Goal: Task Accomplishment & Management: Complete application form

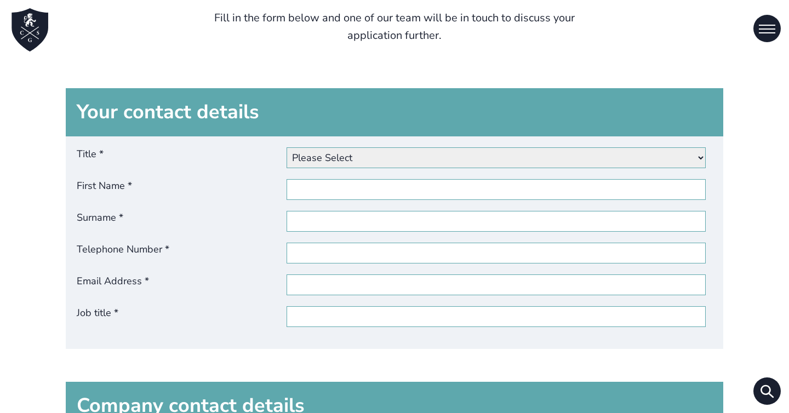
scroll to position [587, 0]
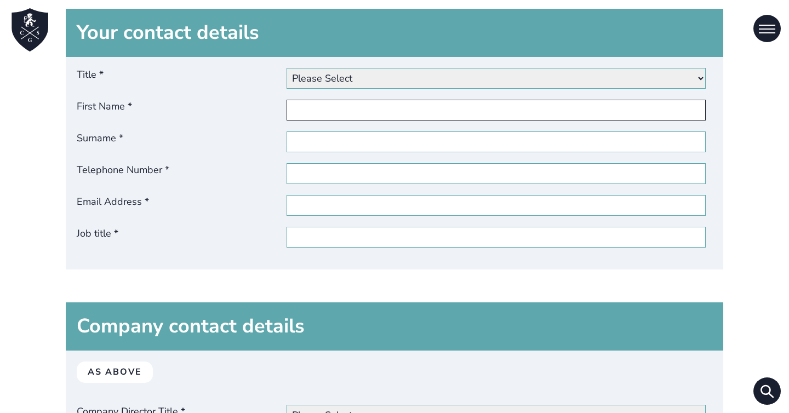
click at [314, 117] on input "First Name *" at bounding box center [497, 110] width 420 height 21
click at [323, 88] on select "Please Select Dr Miss Mr Mrs Ms [PERSON_NAME]" at bounding box center [497, 78] width 420 height 21
select select "Miss"
click at [287, 68] on select "Please Select Dr Miss Mr Mrs Ms [PERSON_NAME]" at bounding box center [497, 78] width 420 height 21
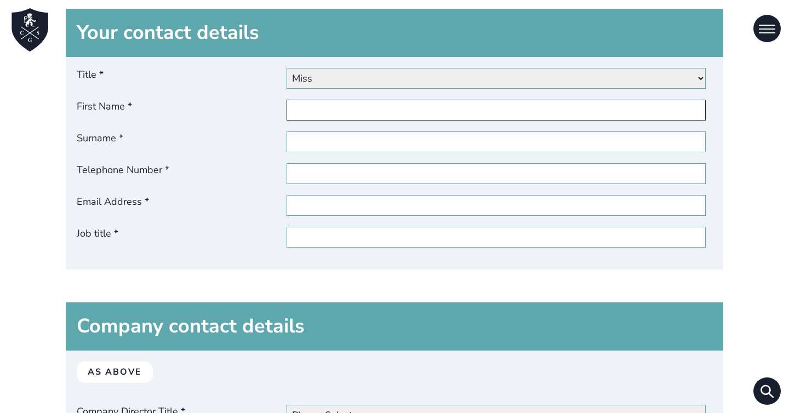
click at [317, 107] on input "First Name *" at bounding box center [497, 110] width 420 height 21
type input "Giorgia"
click at [323, 140] on input "Surname *" at bounding box center [497, 142] width 420 height 21
type input "de Musso"
click at [314, 163] on div "Title * Please Select Dr Miss Mr Mrs Ms Other First Name * Giorgia Surname * de…" at bounding box center [395, 163] width 658 height 213
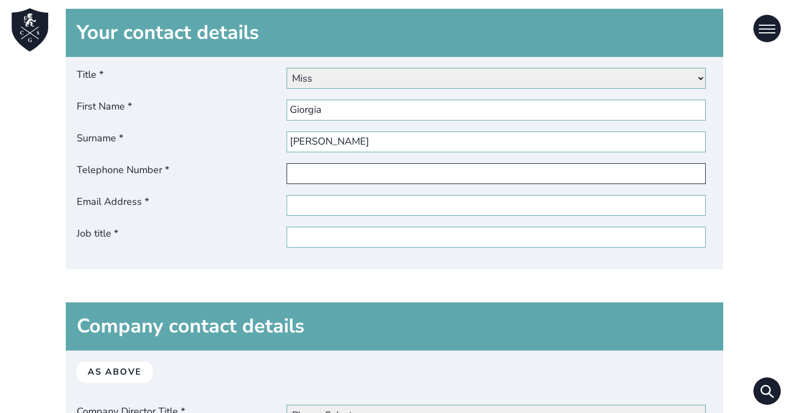
click at [314, 171] on input "Telephone Number *" at bounding box center [497, 173] width 420 height 21
type input "[PHONE_NUMBER]"
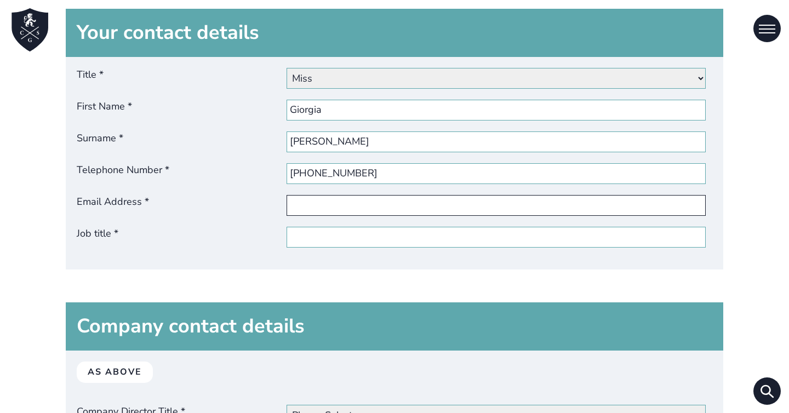
click at [305, 198] on input "Email Address *" at bounding box center [497, 205] width 420 height 21
type input "[EMAIL_ADDRESS][DOMAIN_NAME]"
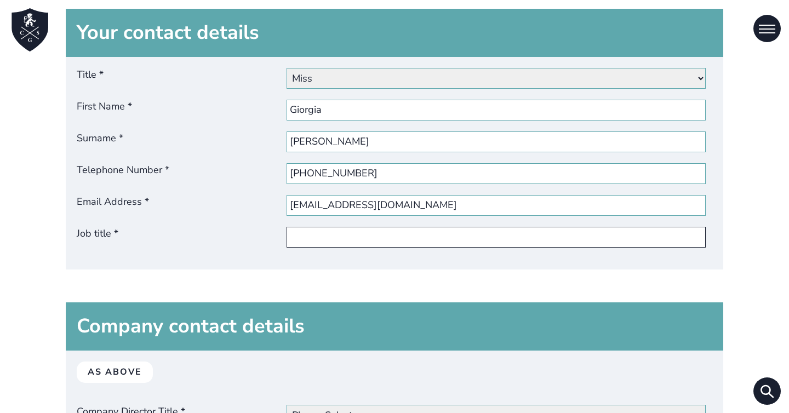
click at [291, 235] on input "Job title *" at bounding box center [497, 237] width 420 height 21
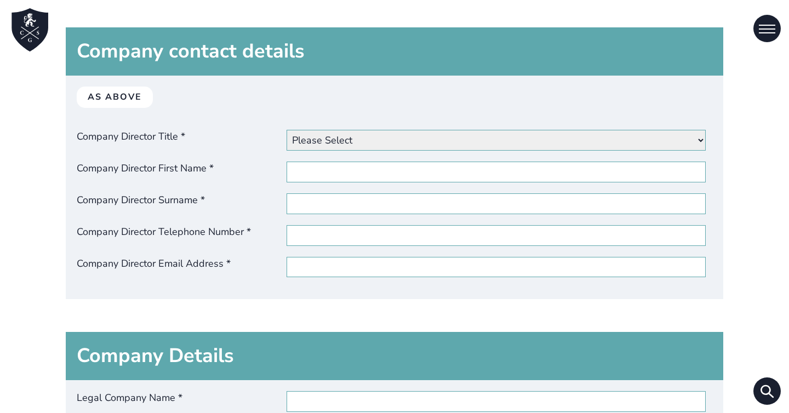
scroll to position [849, 0]
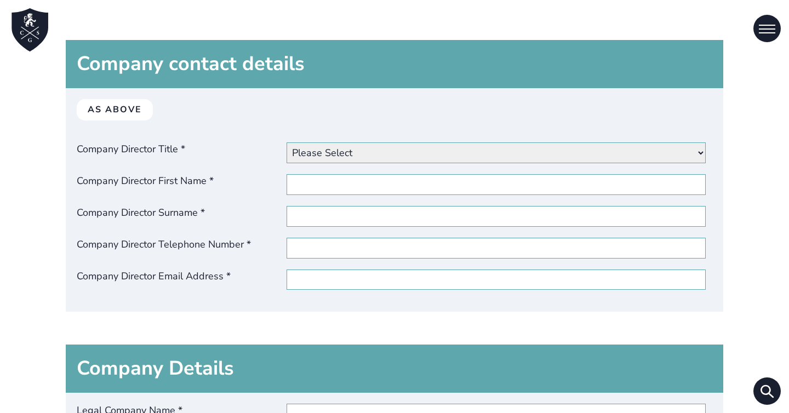
type input "Director of Studies"
click at [346, 164] on div "As above Company Director Title * Please Select Dr Miss Mr Mrs Ms Other Company…" at bounding box center [395, 200] width 658 height 224
click at [339, 150] on select "Please Select Dr Miss Mr Mrs Ms [PERSON_NAME]" at bounding box center [497, 153] width 420 height 21
select select "miss"
click at [287, 143] on select "Please Select Dr Miss Mr Mrs Ms [PERSON_NAME]" at bounding box center [497, 153] width 420 height 21
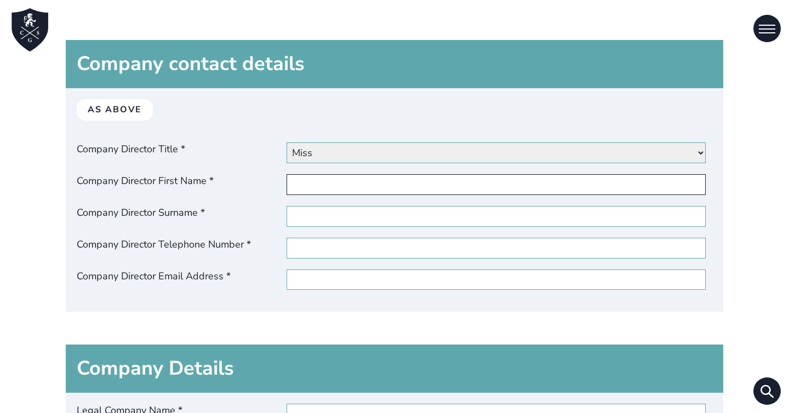
click at [334, 181] on input "Company Director First Name *" at bounding box center [497, 184] width 420 height 21
click at [337, 195] on div "As above Company Director Title * Please Select Dr Miss Mr Mrs Ms Other Company…" at bounding box center [395, 200] width 658 height 224
click at [337, 185] on input "[US_STATE][PERSON_NAME]" at bounding box center [497, 184] width 420 height 21
type input "[US_STATE]"
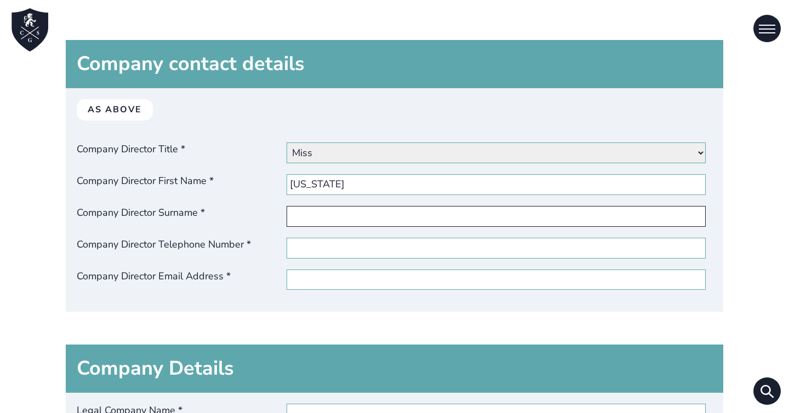
click at [296, 221] on input "Company Director Surname *" at bounding box center [497, 216] width 420 height 21
paste input "ANTONELLI MEDIE ADRIANO"
type input "ANTONELLI MEDIE ADRIANO"
type input "[PERSON_NAME]"
click at [316, 251] on input "Company Director Telephone Number *" at bounding box center [497, 248] width 420 height 21
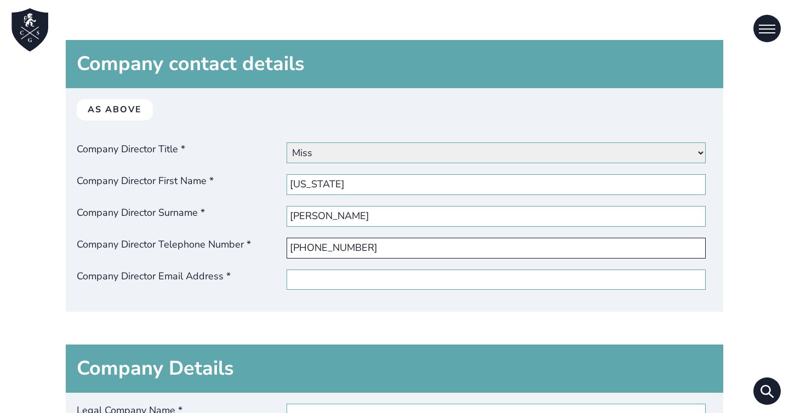
type input "[PHONE_NUMBER]"
click at [295, 286] on input "Company Director Email Address *" at bounding box center [497, 280] width 420 height 21
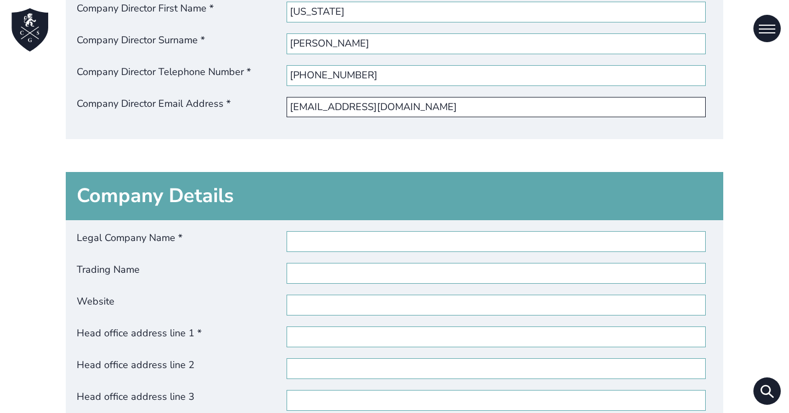
scroll to position [1074, 0]
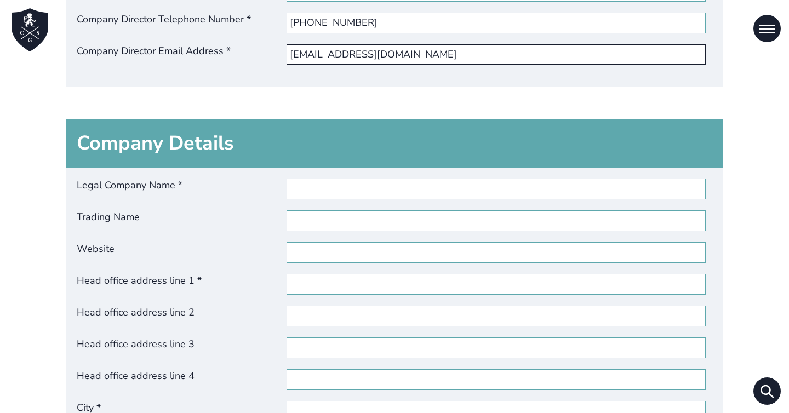
type input "[EMAIL_ADDRESS][DOMAIN_NAME]"
click at [327, 174] on div "Legal Company Name * Trading Name Website Head office address line 1 * Head off…" at bounding box center [395, 353] width 658 height 371
click at [326, 185] on input "Legal Company Name *" at bounding box center [497, 189] width 420 height 21
type input "LDA language centre"
click at [320, 218] on input "Trading Name" at bounding box center [497, 220] width 420 height 21
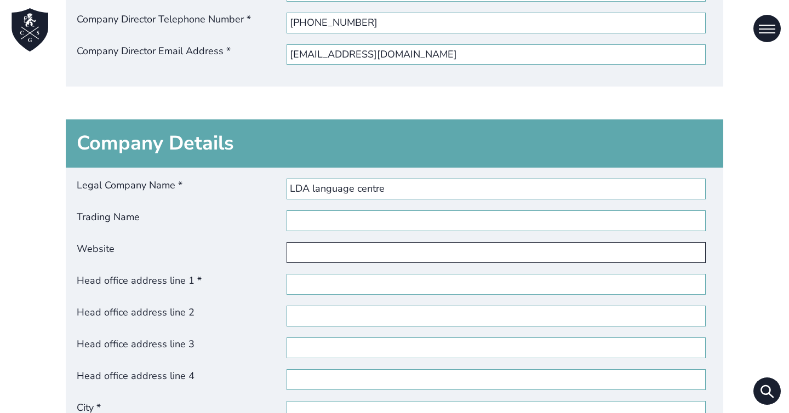
click at [316, 254] on input "Website" at bounding box center [497, 252] width 420 height 21
type input "[URL][DOMAIN_NAME]"
click at [319, 282] on input "Head office address line 1 *" at bounding box center [497, 284] width 420 height 21
type input "G"
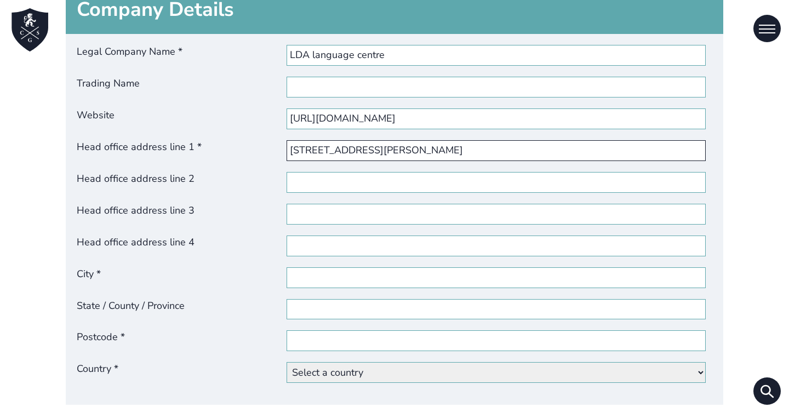
scroll to position [1215, 0]
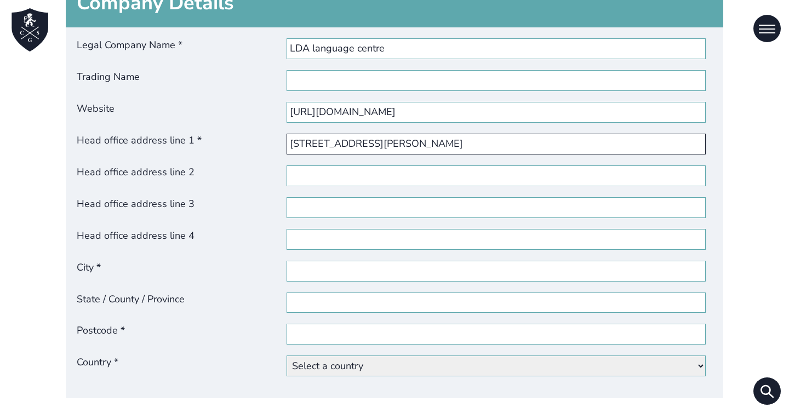
type input "[STREET_ADDRESS][PERSON_NAME]"
click at [301, 277] on input "City *" at bounding box center [497, 271] width 420 height 21
type input "[GEOGRAPHIC_DATA]"
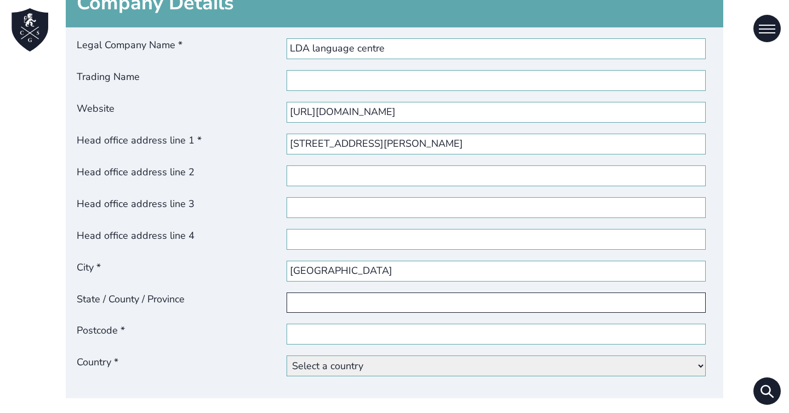
click at [297, 308] on input "State / County / Province" at bounding box center [497, 303] width 420 height 21
type input "I"
type input "TO"
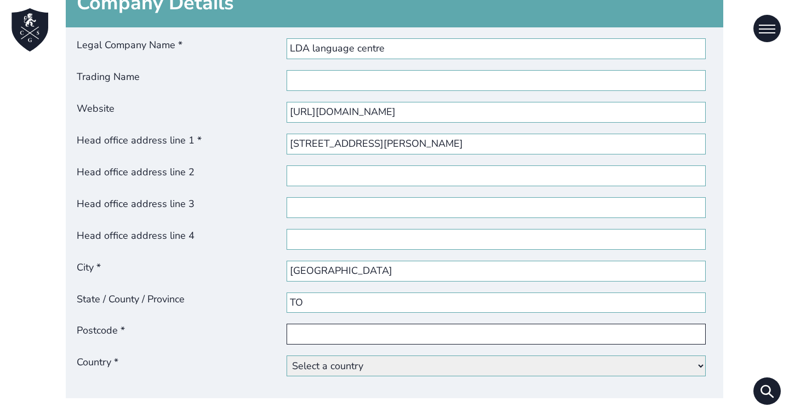
click at [322, 340] on input "Postcode *" at bounding box center [497, 334] width 420 height 21
type input "10143"
click at [312, 370] on select "Select a country [GEOGRAPHIC_DATA] [GEOGRAPHIC_DATA] [GEOGRAPHIC_DATA] [GEOGRAP…" at bounding box center [497, 366] width 420 height 21
select select "[GEOGRAPHIC_DATA]"
click at [287, 356] on select "Select a country [GEOGRAPHIC_DATA] [GEOGRAPHIC_DATA] [GEOGRAPHIC_DATA] [GEOGRAP…" at bounding box center [497, 366] width 420 height 21
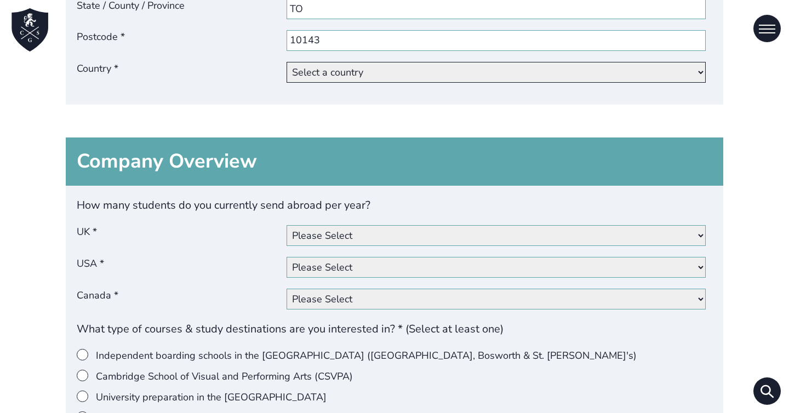
scroll to position [1557, 0]
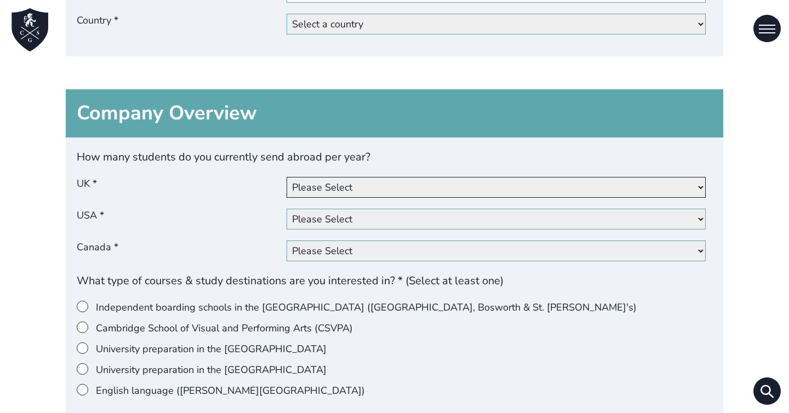
click at [343, 198] on select "Please Select 0 1 - 10 11 - 20 21 - 50 51 - 100 101+" at bounding box center [497, 187] width 420 height 21
click at [287, 178] on select "Please Select 0 1 - 10 11 - 20 21 - 50 51 - 100 101+" at bounding box center [497, 187] width 420 height 21
click at [311, 187] on select "Please Select 0 1 - 10 11 - 20 21 - 50 51 - 100 101+" at bounding box center [497, 187] width 420 height 21
select select "51-100"
click at [287, 178] on select "Please Select 0 1 - 10 11 - 20 21 - 50 51 - 100 101+" at bounding box center [497, 187] width 420 height 21
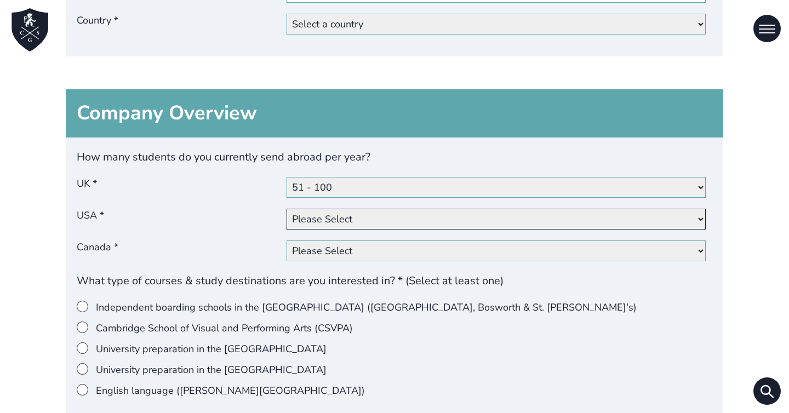
click at [309, 212] on select "Please Select 0 1 - 10 11 - 20 21 - 50 51 - 100 101+" at bounding box center [497, 219] width 420 height 21
click at [287, 210] on select "Please Select 0 1 - 10 11 - 20 21 - 50 51 - 100 101+" at bounding box center [497, 219] width 420 height 21
click at [309, 227] on select "Please Select 0 1 - 10 11 - 20 21 - 50 51 - 100 101+" at bounding box center [497, 219] width 420 height 21
select select "0"
click at [287, 210] on select "Please Select 0 1 - 10 11 - 20 21 - 50 51 - 100 101+" at bounding box center [497, 219] width 420 height 21
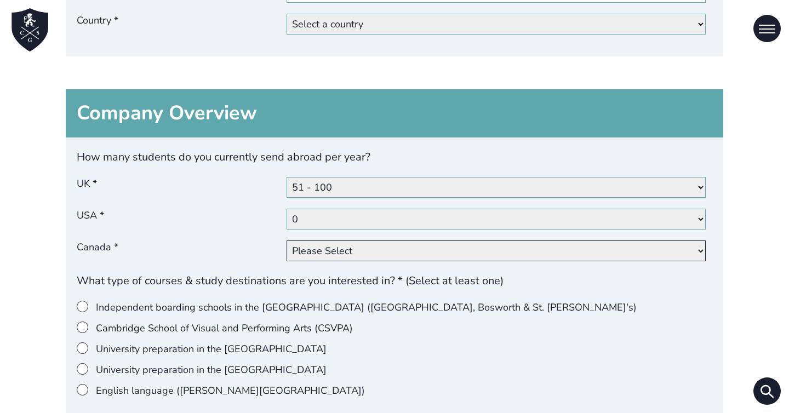
drag, startPoint x: 309, startPoint y: 227, endPoint x: 308, endPoint y: 248, distance: 20.3
click at [308, 248] on select "Please Select 0 1 - 10 11 - 20 21 - 50 51 - 100 101+" at bounding box center [497, 251] width 420 height 21
select select "0"
click at [287, 242] on select "Please Select 0 1 - 10 11 - 20 21 - 50 51 - 100 101+" at bounding box center [497, 251] width 420 height 21
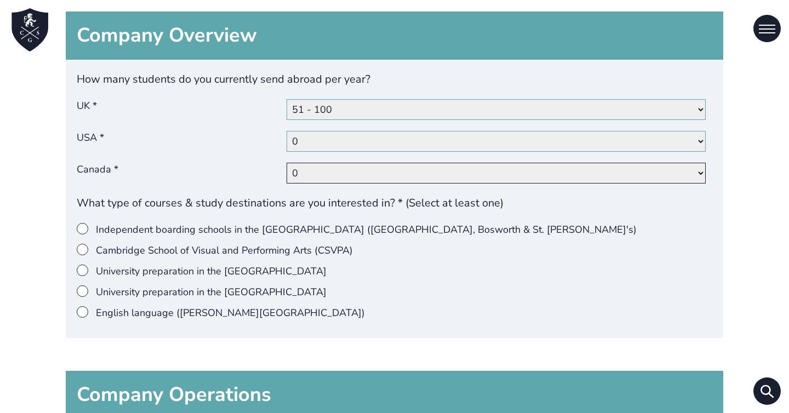
scroll to position [1714, 0]
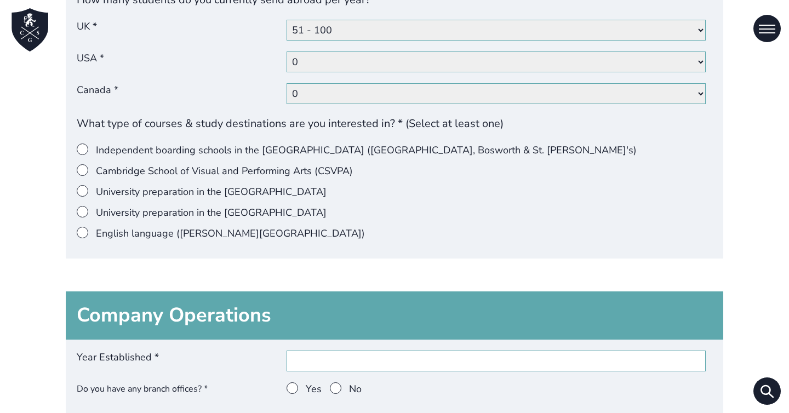
click at [270, 153] on label "Independent boarding schools in the [GEOGRAPHIC_DATA] ([GEOGRAPHIC_DATA], Boswo…" at bounding box center [391, 151] width 628 height 14
click at [96, 144] on input"] "Independent boarding schools in the [GEOGRAPHIC_DATA] ([GEOGRAPHIC_DATA], Boswo…" at bounding box center [96, 144] width 0 height 0
click at [236, 243] on div "How many students do you currently send abroad per year? UK * Please Select 0 1…" at bounding box center [395, 119] width 658 height 278
click at [233, 241] on label "English language ([PERSON_NAME][GEOGRAPHIC_DATA])" at bounding box center [391, 234] width 628 height 14
click at [96, 227] on input"] "English language ([PERSON_NAME][GEOGRAPHIC_DATA])" at bounding box center [96, 227] width 0 height 0
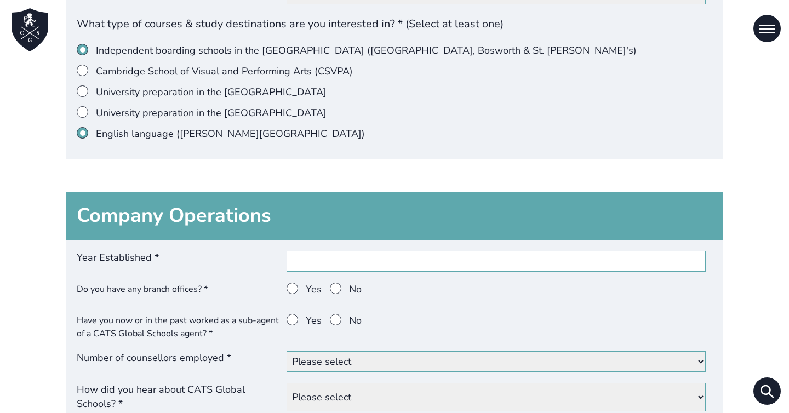
scroll to position [1873, 0]
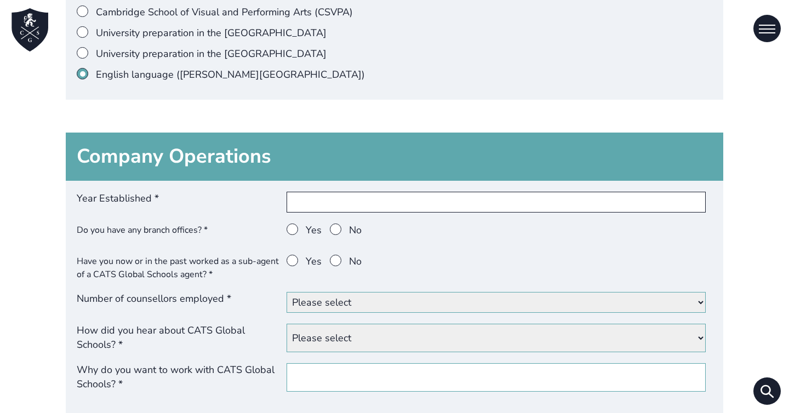
click at [306, 209] on input "Year Established *" at bounding box center [497, 202] width 420 height 21
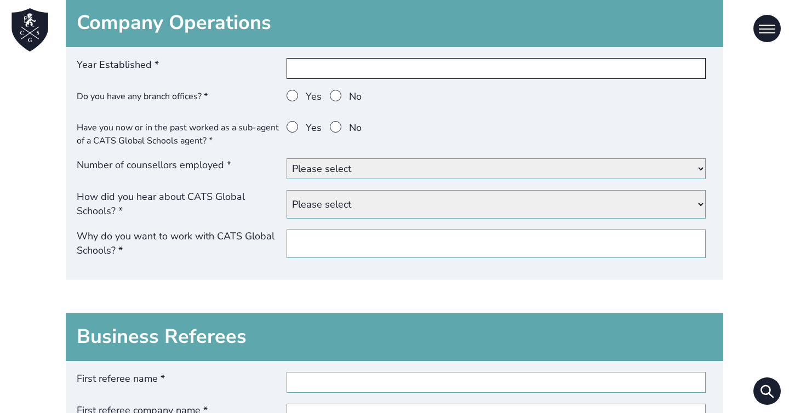
scroll to position [2039, 0]
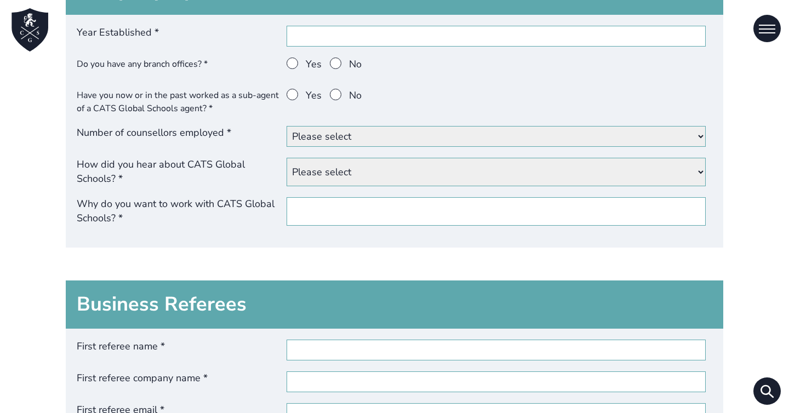
click at [334, 66] on span at bounding box center [336, 64] width 12 height 12
click at [349, 58] on input "No" at bounding box center [349, 58] width 0 height 0
click at [308, 32] on input "Year Established *" at bounding box center [497, 36] width 420 height 21
type input "2004"
click at [332, 97] on span at bounding box center [336, 95] width 12 height 12
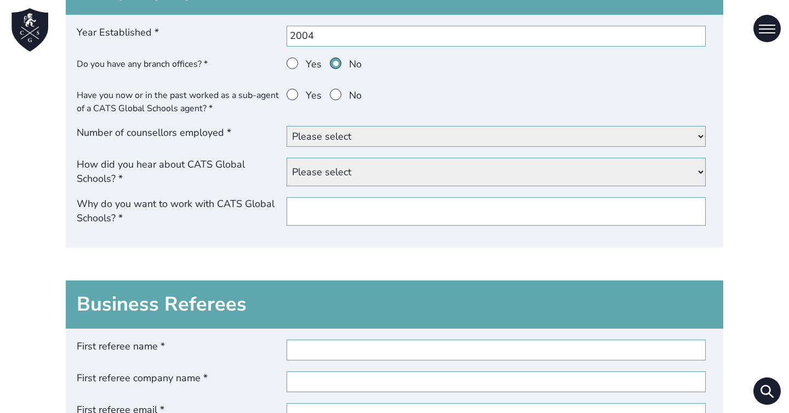
click at [349, 89] on input "No" at bounding box center [349, 89] width 0 height 0
click at [322, 143] on select "Please select < 5 6 - 10 11+" at bounding box center [497, 136] width 420 height 21
click at [344, 129] on select "Please select < 5 6 - 10 11+" at bounding box center [497, 136] width 420 height 21
select select "<5"
click at [287, 128] on select "Please select < 5 6 - 10 11+" at bounding box center [497, 136] width 420 height 21
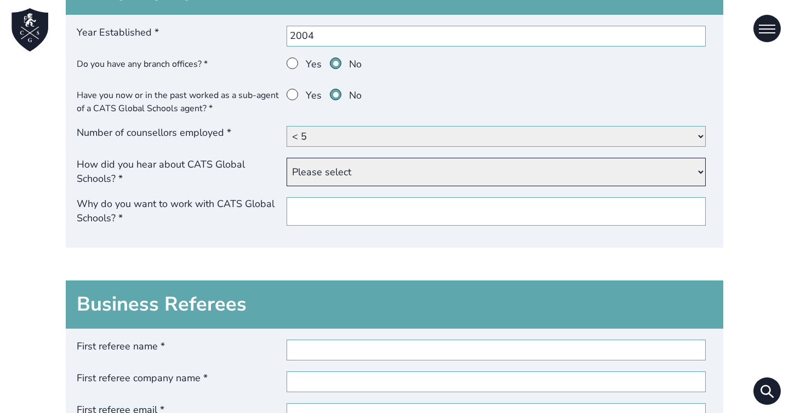
click at [344, 176] on select "Please select Our website Google Yandex Baidu Other website (please specify) Fr…" at bounding box center [497, 172] width 420 height 29
select select "Google"
click at [287, 160] on select "Please select Our website Google Yandex Baidu Other website (please specify) Fr…" at bounding box center [497, 172] width 420 height 29
click at [349, 209] on input "Why do you want to work with CATS Global Schools? *" at bounding box center [497, 211] width 420 height 29
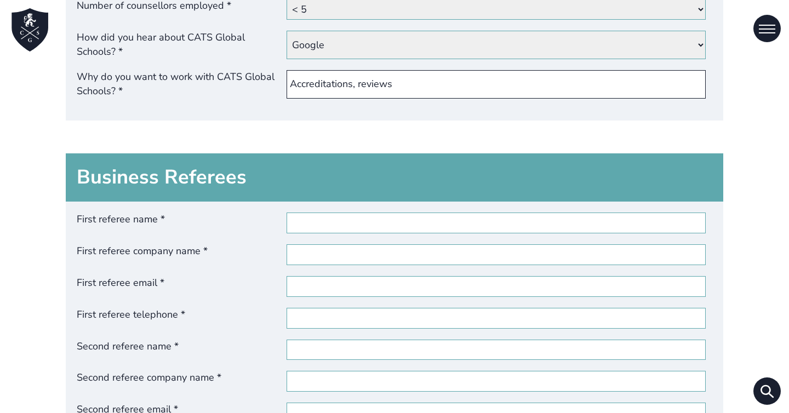
scroll to position [2209, 0]
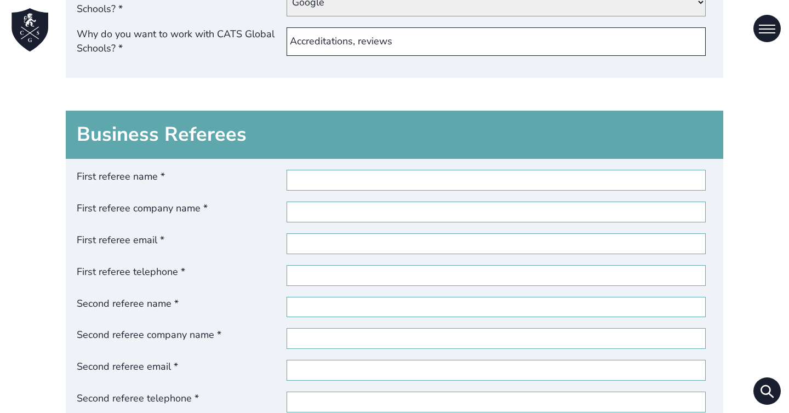
type input "Accreditations, reviews"
click at [342, 188] on input "First referee name *" at bounding box center [497, 180] width 420 height 21
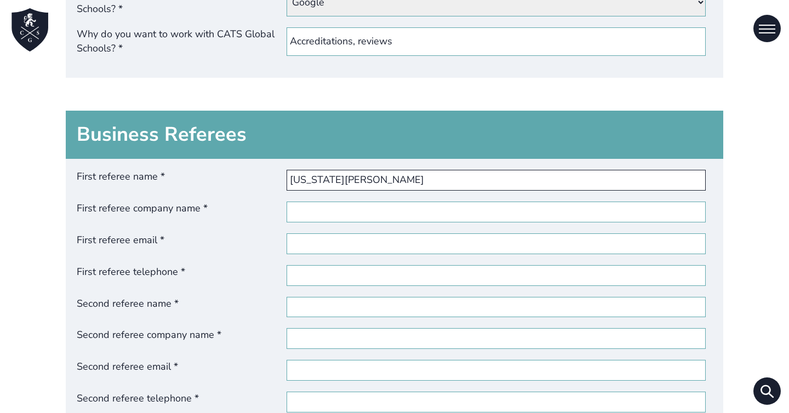
type input "[US_STATE][PERSON_NAME]"
click at [337, 215] on input "First referee company name *" at bounding box center [497, 212] width 420 height 21
type input "LDA language centre"
click at [304, 241] on input "First referee email *" at bounding box center [497, 244] width 420 height 21
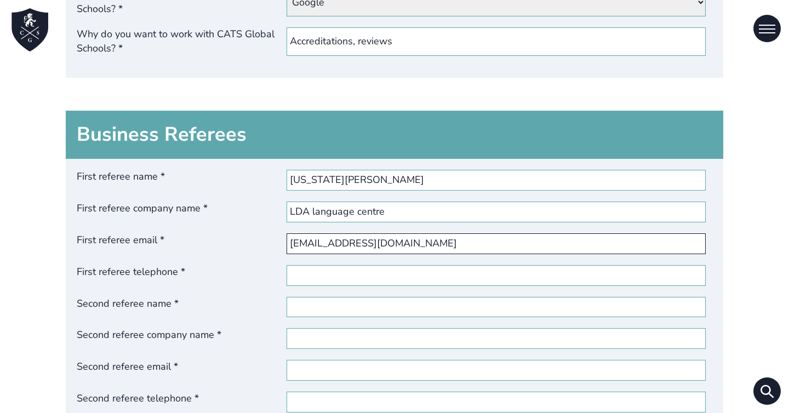
type input "[EMAIL_ADDRESS][DOMAIN_NAME]"
click at [335, 266] on div "First referee name * Virginia Rosetti First referee company name * LDA language…" at bounding box center [395, 297] width 658 height 276
click at [330, 271] on input "First referee telephone *" at bounding box center [497, 275] width 420 height 21
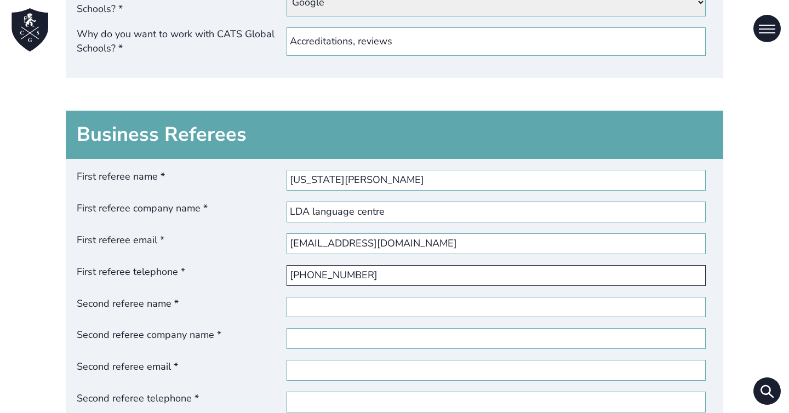
type input "[PHONE_NUMBER]"
click at [324, 308] on input "Second referee name *" at bounding box center [497, 307] width 420 height 21
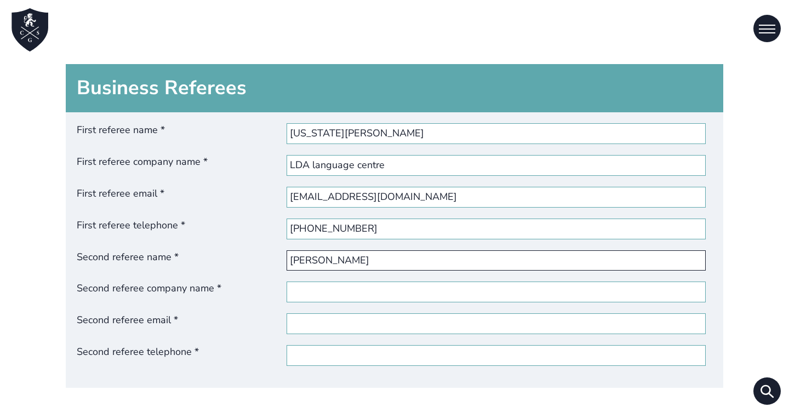
scroll to position [2260, 0]
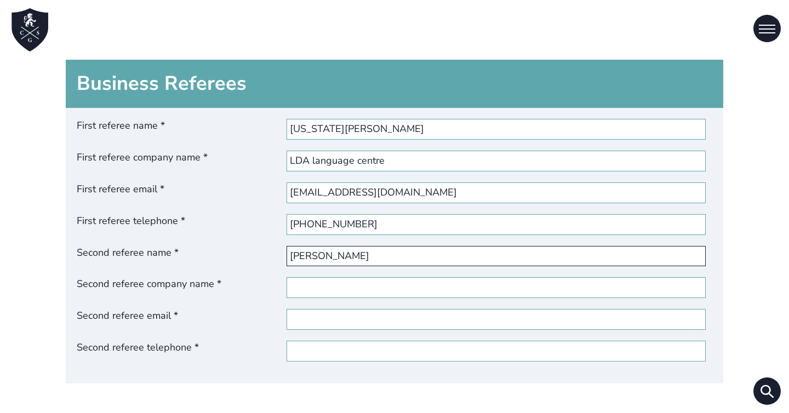
type input "[PERSON_NAME]"
click at [314, 297] on input "Second referee company name *" at bounding box center [497, 287] width 420 height 21
click at [350, 232] on input "[PHONE_NUMBER]" at bounding box center [497, 224] width 420 height 21
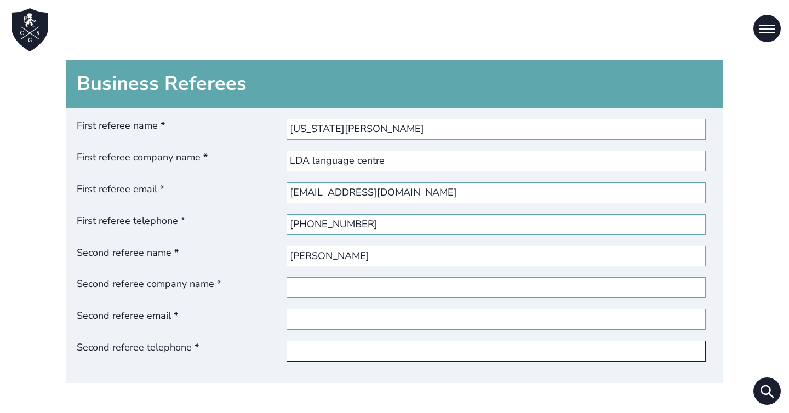
click at [317, 351] on input "Second referee telephone *" at bounding box center [497, 351] width 420 height 21
paste input "[PHONE_NUMBER]"
type input "[PHONE_NUMBER]"
click at [298, 287] on input "Second referee company name *" at bounding box center [497, 287] width 420 height 21
click at [332, 165] on input "LDA language centre" at bounding box center [497, 161] width 420 height 21
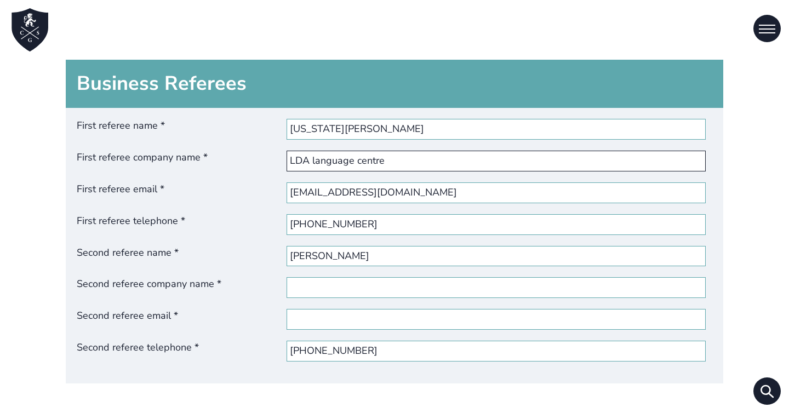
click at [332, 165] on input "LDA language centre" at bounding box center [497, 161] width 420 height 21
click at [315, 287] on input "Second referee company name *" at bounding box center [497, 287] width 420 height 21
paste input "LDA language centre"
type input "LDA language centre"
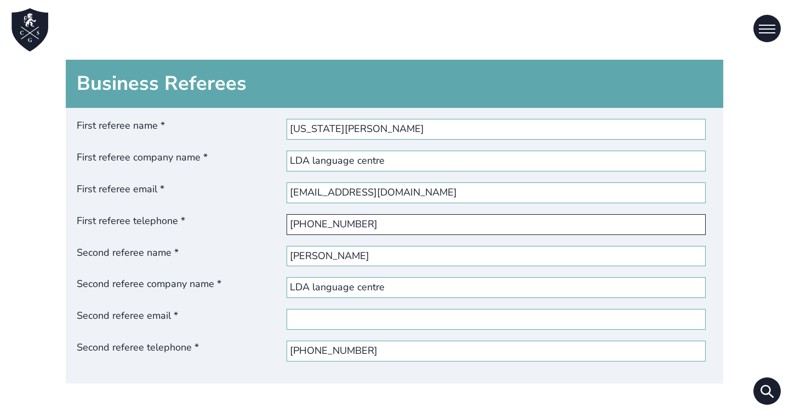
click at [338, 230] on input "[PHONE_NUMBER]" at bounding box center [497, 224] width 420 height 21
click at [360, 199] on input "[EMAIL_ADDRESS][DOMAIN_NAME]" at bounding box center [497, 193] width 420 height 21
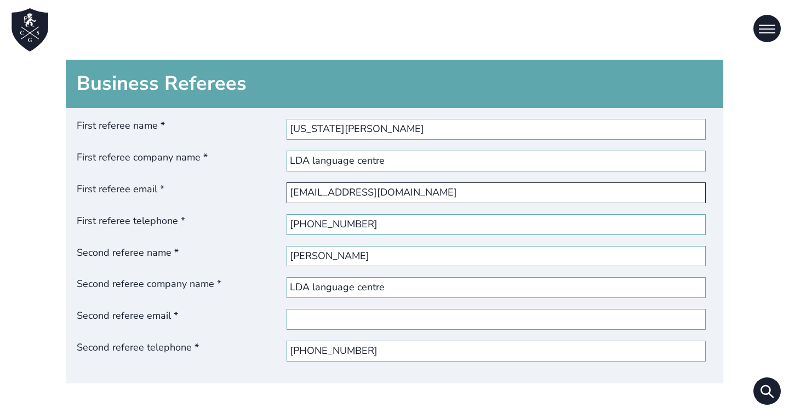
click at [360, 199] on input "[EMAIL_ADDRESS][DOMAIN_NAME]" at bounding box center [497, 193] width 420 height 21
click at [327, 328] on input "Second referee email *" at bounding box center [497, 319] width 420 height 21
paste input "[EMAIL_ADDRESS][DOMAIN_NAME]"
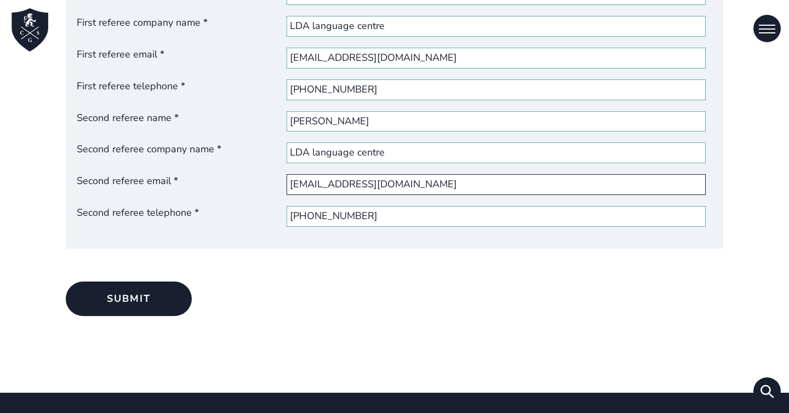
scroll to position [2439, 0]
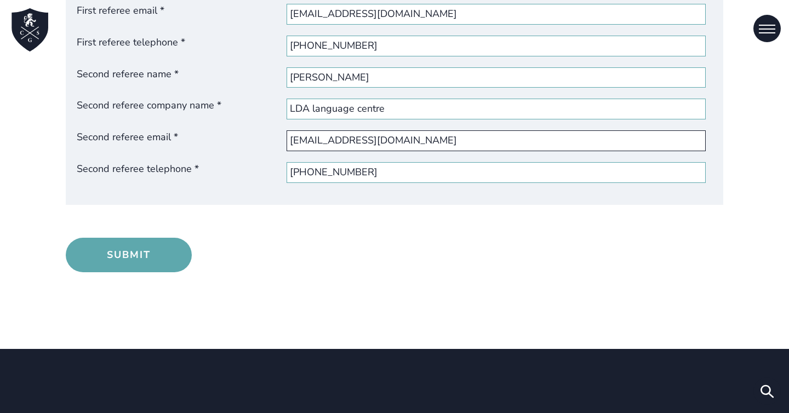
type input "[EMAIL_ADDRESS][DOMAIN_NAME]"
click at [158, 263] on button "Submit" at bounding box center [129, 255] width 126 height 35
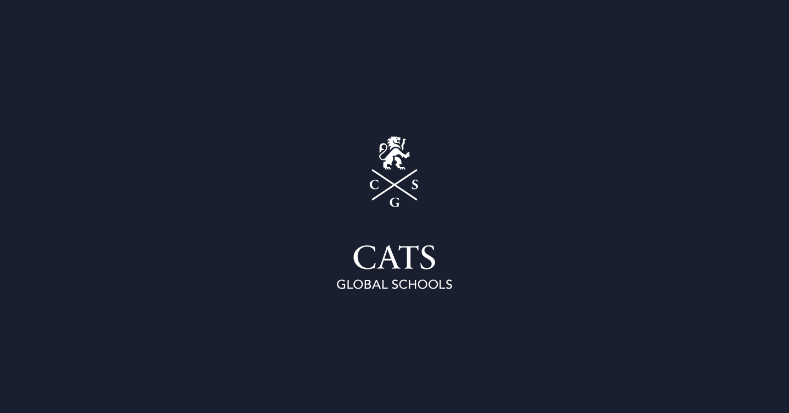
select select "[GEOGRAPHIC_DATA]"
select select "51-100"
select select "0"
select select "<5"
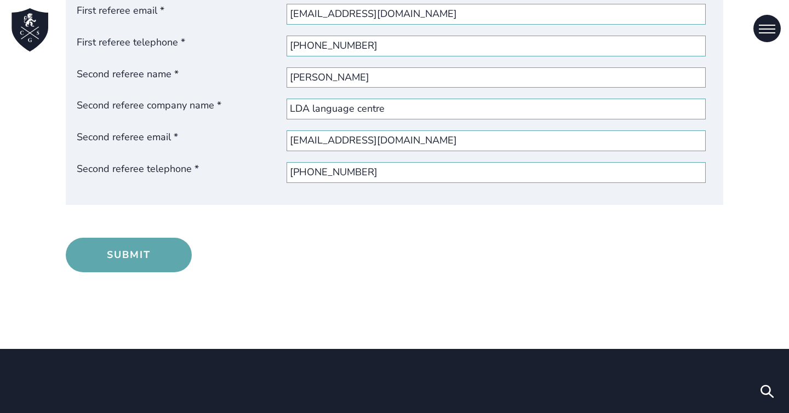
click at [123, 259] on button "Submit" at bounding box center [129, 255] width 126 height 35
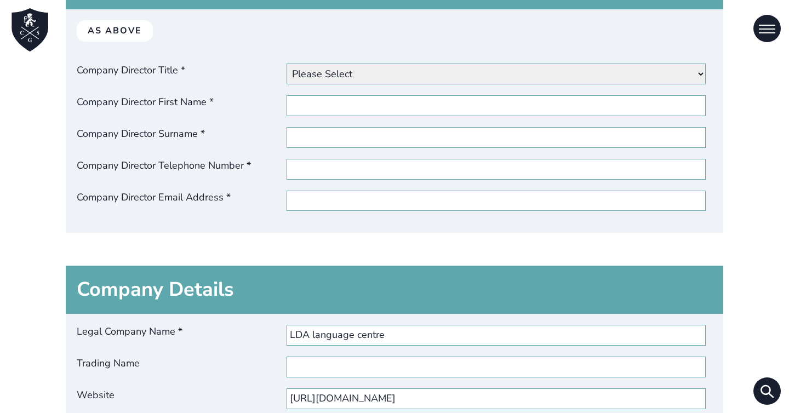
scroll to position [863, 0]
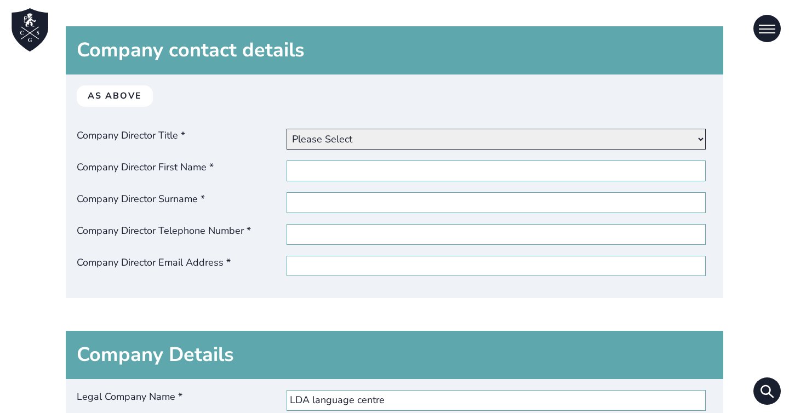
click at [305, 143] on select "Please Select Dr Miss Mr Mrs Ms [PERSON_NAME]" at bounding box center [497, 139] width 420 height 21
click at [287, 129] on select "Please Select Dr Miss Mr Mrs Ms [PERSON_NAME]" at bounding box center [497, 139] width 420 height 21
click at [302, 139] on select "Please Select Dr Miss Mr Mrs Ms [PERSON_NAME]" at bounding box center [497, 139] width 420 height 21
select select "miss"
click at [287, 129] on select "Please Select Dr Miss Mr Mrs Ms [PERSON_NAME]" at bounding box center [497, 139] width 420 height 21
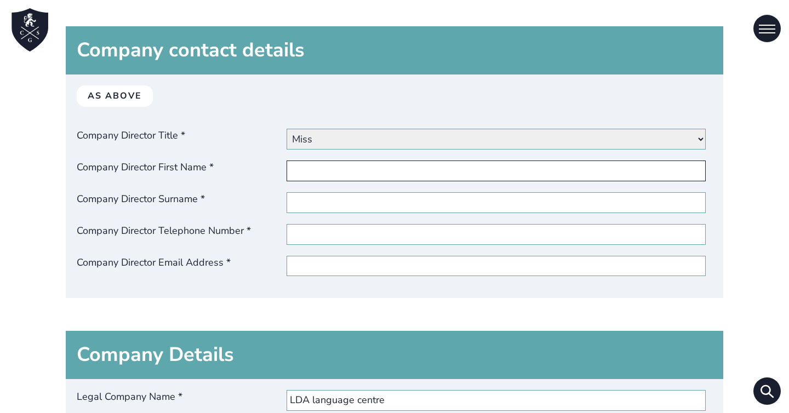
click at [323, 169] on input "Company Director First Name *" at bounding box center [497, 171] width 420 height 21
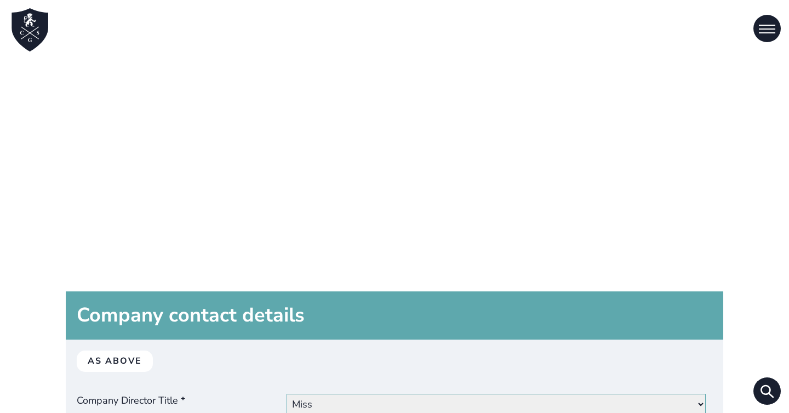
scroll to position [850, 0]
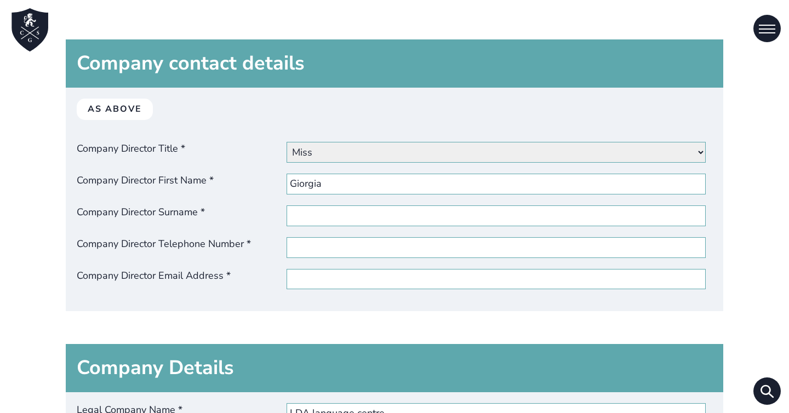
click at [307, 196] on div "As above Company Director Title * Please Select Dr Miss Mr Mrs Ms Other Company…" at bounding box center [395, 200] width 658 height 224
click at [305, 179] on input "Giorgia" at bounding box center [497, 184] width 420 height 21
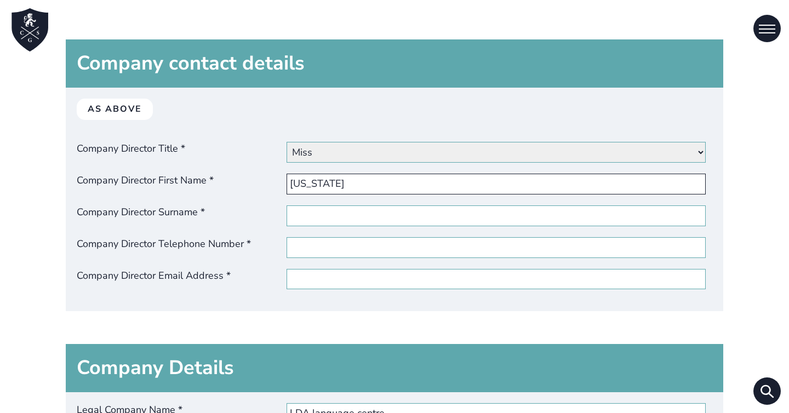
type input "[US_STATE]"
click at [286, 210] on label "Company Director Surname *" at bounding box center [395, 216] width 636 height 21
click at [287, 210] on input "Company Director Surname *" at bounding box center [497, 216] width 420 height 21
click at [296, 220] on input "Company Director Surname *" at bounding box center [497, 216] width 420 height 21
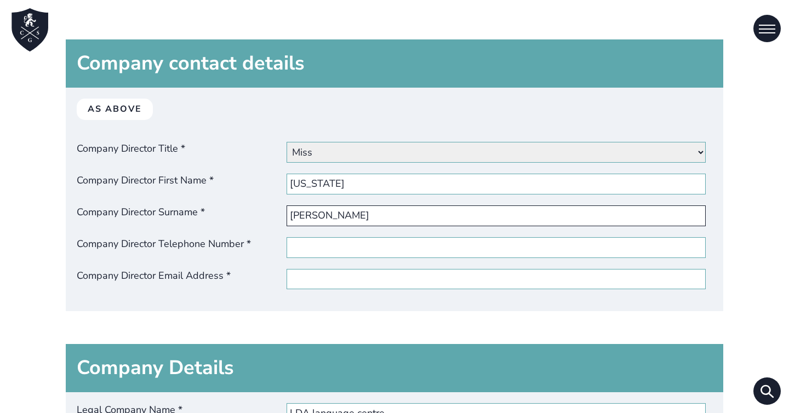
type input "[PERSON_NAME]"
click at [300, 252] on input "Company Director Telephone Number *" at bounding box center [497, 247] width 420 height 21
type input "[PHONE_NUMBER]"
click at [352, 290] on div "As above Company Director Title * Please Select Dr Miss Mr Mrs Ms [PERSON_NAME]…" at bounding box center [395, 200] width 658 height 224
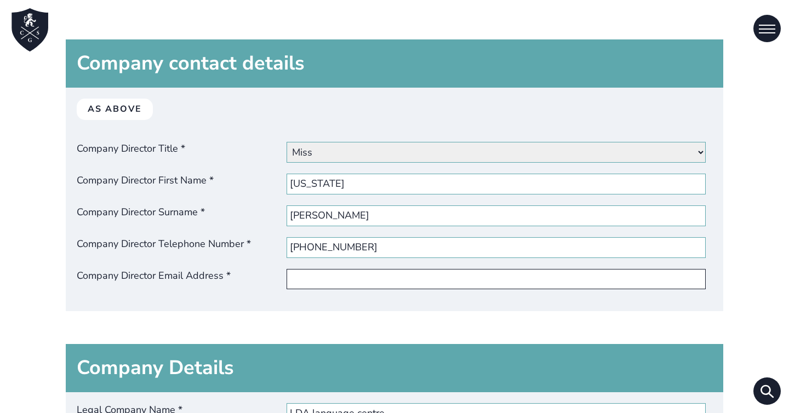
click at [350, 281] on input "Company Director Email Address *" at bounding box center [497, 279] width 420 height 21
type input "[EMAIL_ADDRESS][DOMAIN_NAME]"
type input "[STREET_ADDRESS][PERSON_NAME]"
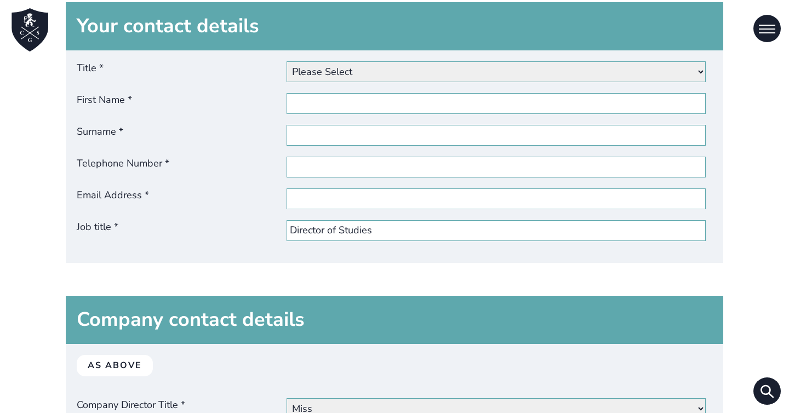
scroll to position [586, 0]
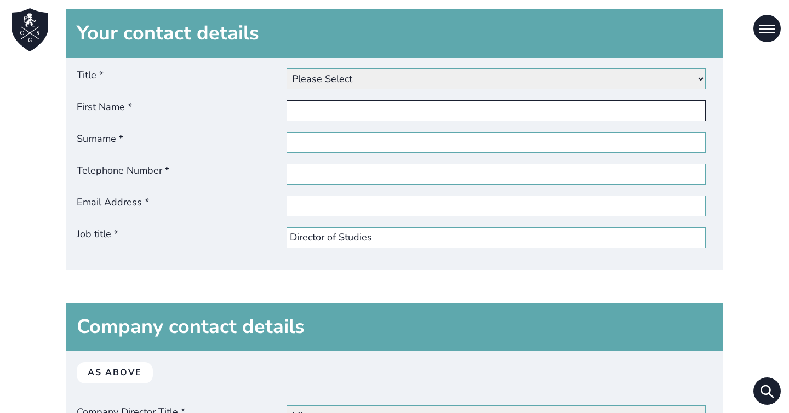
click at [315, 118] on input "First Name *" at bounding box center [497, 110] width 420 height 21
click at [335, 83] on select "Please Select Dr Miss Mr Mrs Ms [PERSON_NAME]" at bounding box center [497, 79] width 420 height 21
select select "Miss"
click at [287, 69] on select "Please Select Dr Miss Mr Mrs Ms [PERSON_NAME]" at bounding box center [497, 79] width 420 height 21
click at [331, 114] on input "First Name *" at bounding box center [497, 110] width 420 height 21
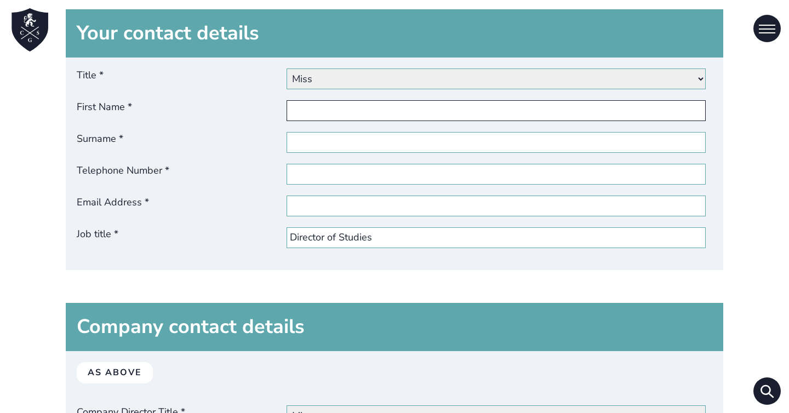
type input "Giorgia"
type input "[PERSON_NAME]"
type input "3488855877"
type input "[EMAIL_ADDRESS][DOMAIN_NAME]"
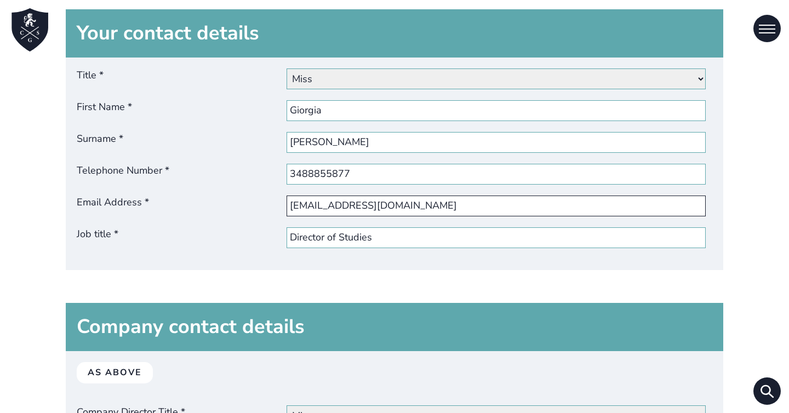
click at [349, 211] on input "[EMAIL_ADDRESS][DOMAIN_NAME]" at bounding box center [497, 206] width 420 height 21
click at [578, 164] on input "3488855877" at bounding box center [497, 174] width 420 height 21
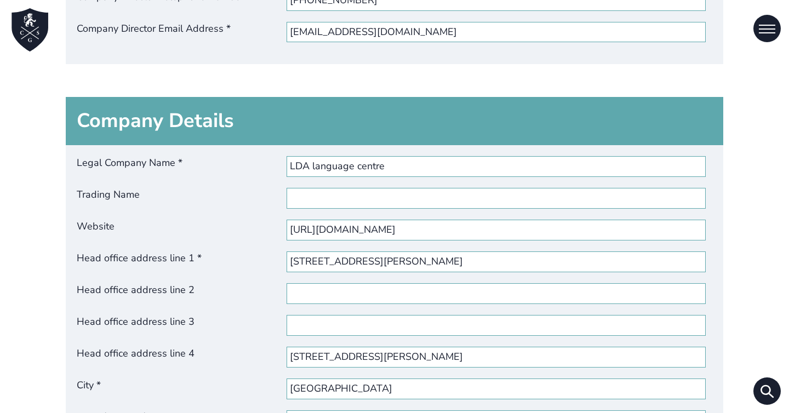
scroll to position [1125, 0]
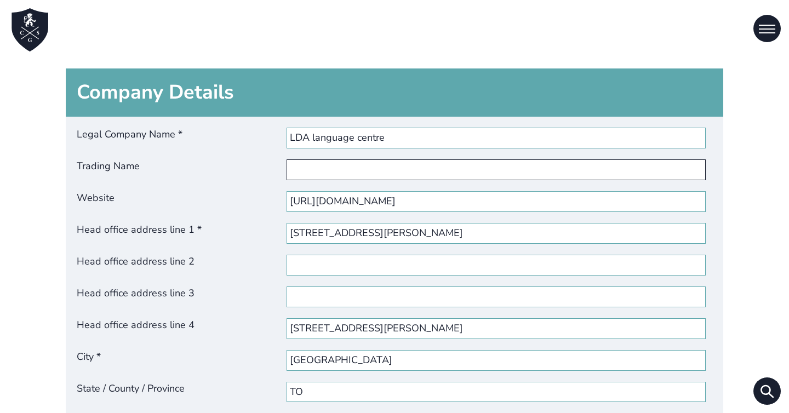
click at [329, 171] on input "Trading Name" at bounding box center [497, 170] width 420 height 21
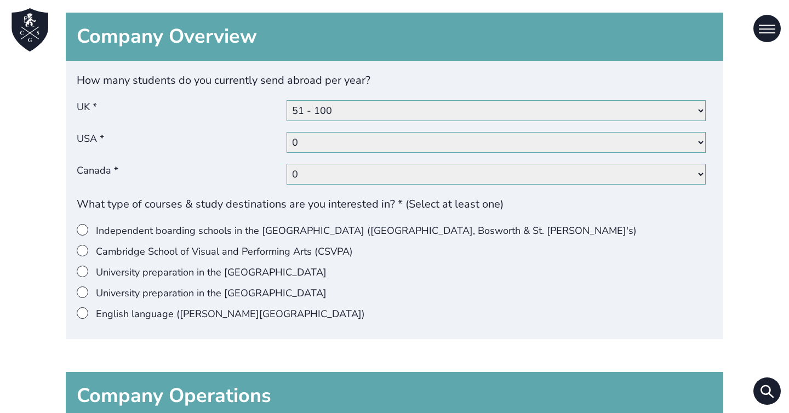
scroll to position [1663, 0]
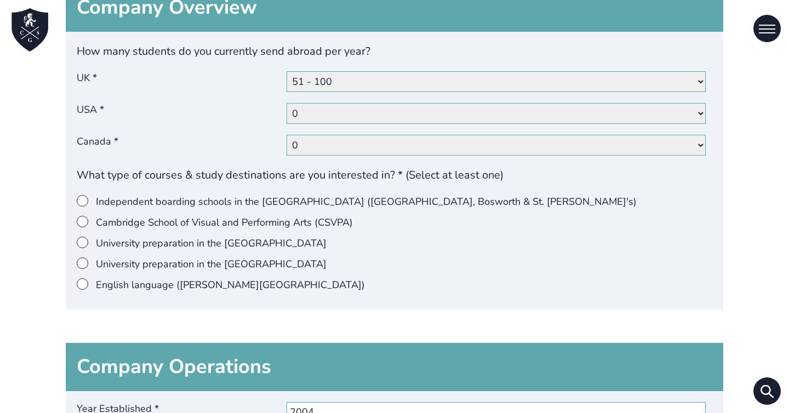
click at [162, 206] on label "Independent boarding schools in the [GEOGRAPHIC_DATA] ([GEOGRAPHIC_DATA], Boswo…" at bounding box center [391, 202] width 628 height 14
click at [96, 195] on input"] "Independent boarding schools in the [GEOGRAPHIC_DATA] ([GEOGRAPHIC_DATA], Boswo…" at bounding box center [96, 195] width 0 height 0
click at [162, 290] on label "English language ([PERSON_NAME][GEOGRAPHIC_DATA])" at bounding box center [391, 285] width 628 height 14
click at [96, 278] on input"] "English language ([PERSON_NAME][GEOGRAPHIC_DATA])" at bounding box center [96, 278] width 0 height 0
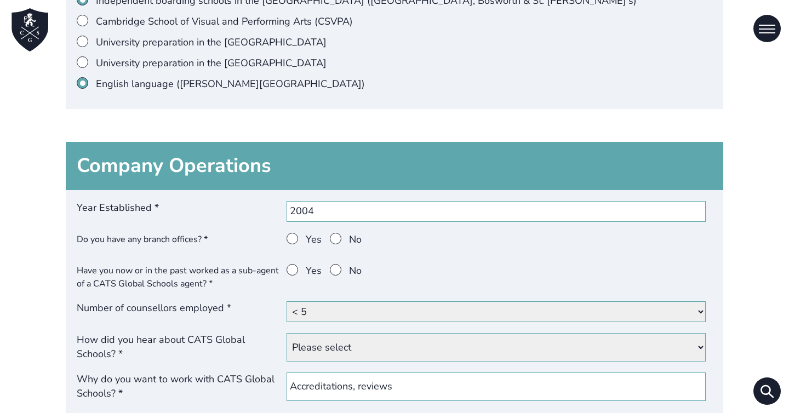
scroll to position [1935, 0]
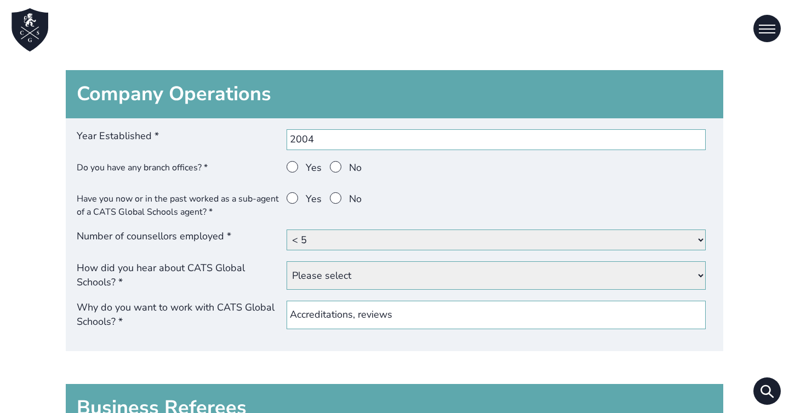
click at [331, 168] on span at bounding box center [336, 167] width 12 height 12
click at [349, 161] on input "No" at bounding box center [349, 161] width 0 height 0
click at [331, 204] on label "No" at bounding box center [346, 202] width 32 height 20
click at [349, 192] on input "No" at bounding box center [349, 192] width 0 height 0
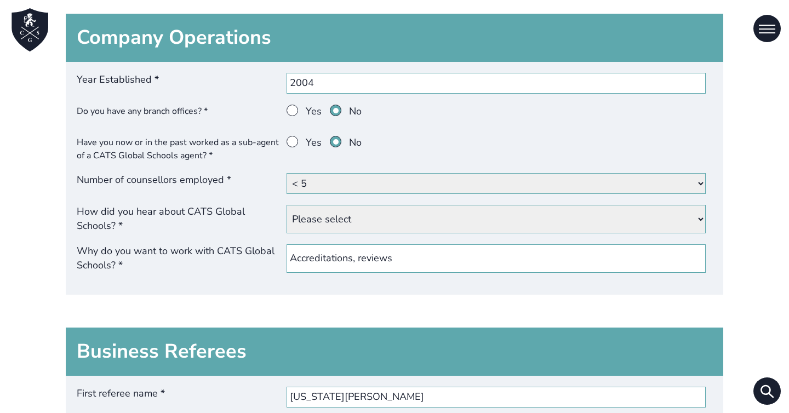
scroll to position [2026, 0]
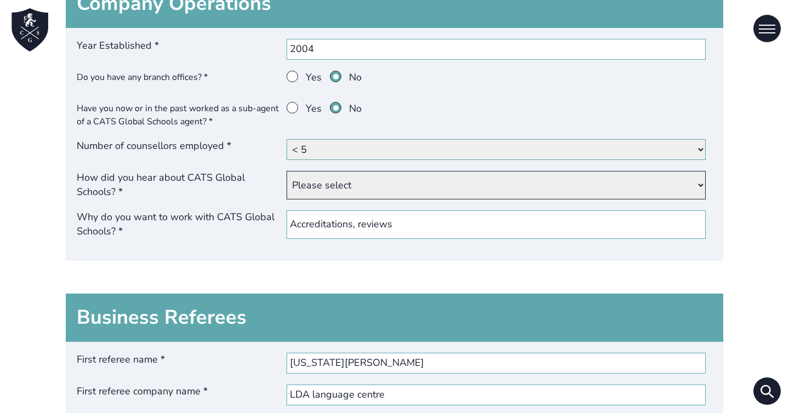
click at [320, 188] on select "Please select Our website Google Yandex Baidu Other website (please specify) Fr…" at bounding box center [497, 185] width 420 height 29
select select "Google"
click at [287, 173] on select "Please select Our website Google Yandex Baidu Other website (please specify) Fr…" at bounding box center [497, 185] width 420 height 29
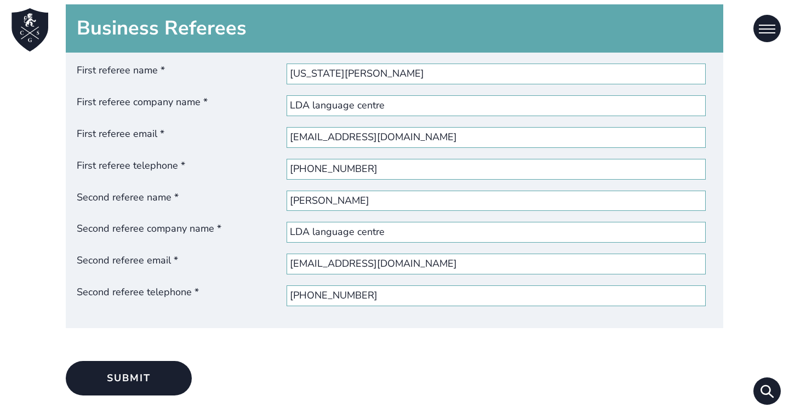
scroll to position [2316, 0]
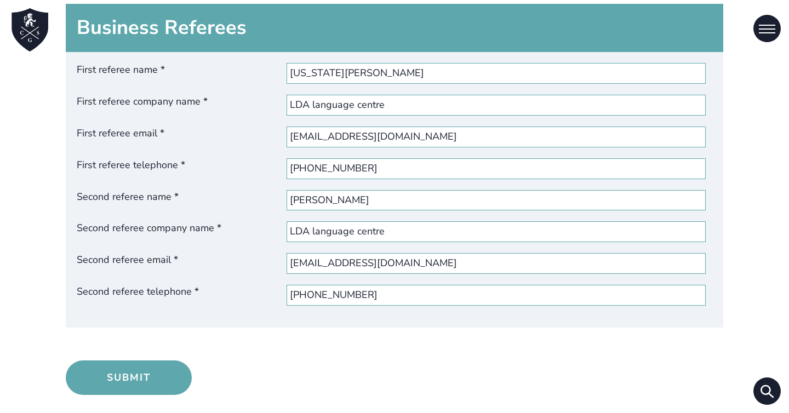
click at [158, 379] on button "Submit" at bounding box center [129, 378] width 126 height 35
